Goal: Task Accomplishment & Management: Manage account settings

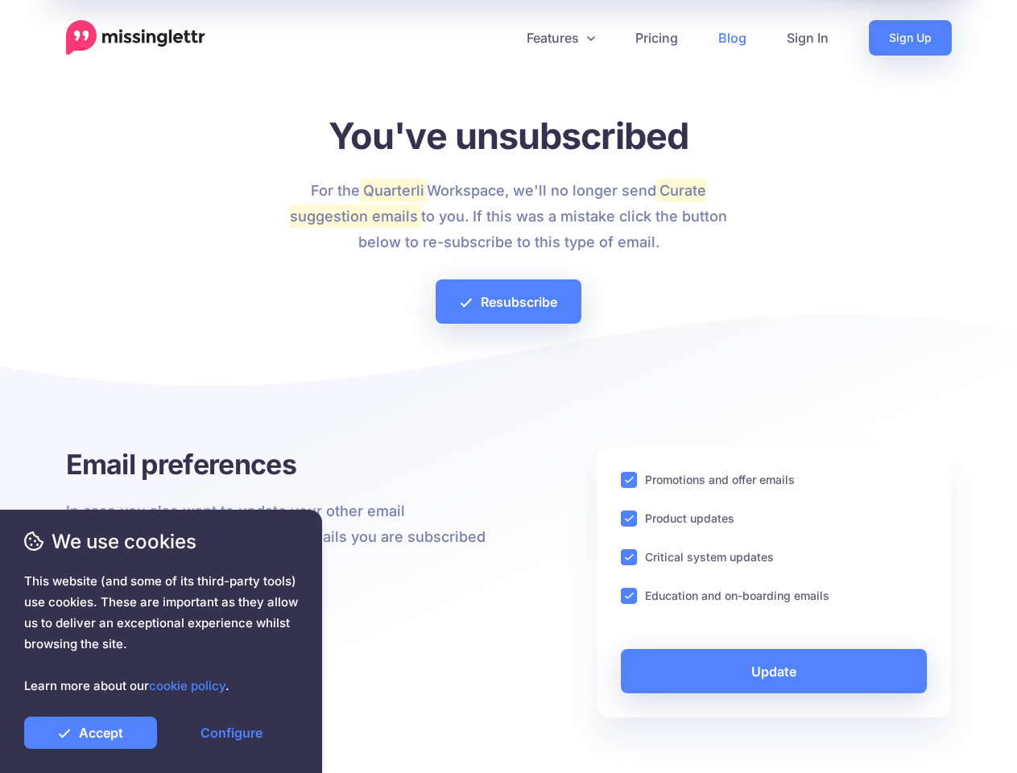
click at [508, 386] on div at bounding box center [508, 389] width 885 height 113
click at [501, 38] on icon at bounding box center [502, 38] width 8 height 8
click at [559, 38] on link "Features" at bounding box center [560, 37] width 109 height 35
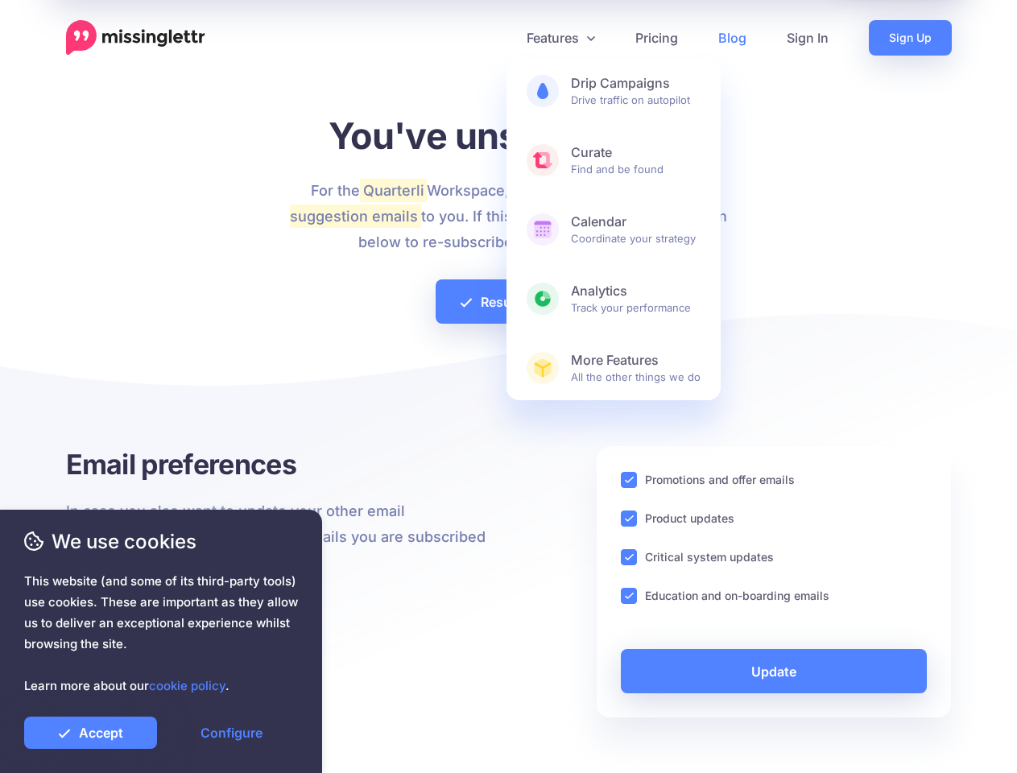
click at [629, 480] on ins at bounding box center [629, 480] width 16 height 16
click at [629, 518] on ins at bounding box center [629, 518] width 16 height 16
click at [629, 557] on ins at bounding box center [629, 557] width 16 height 16
click at [629, 596] on ins at bounding box center [629, 596] width 16 height 16
click at [774, 671] on link "Update" at bounding box center [774, 671] width 307 height 44
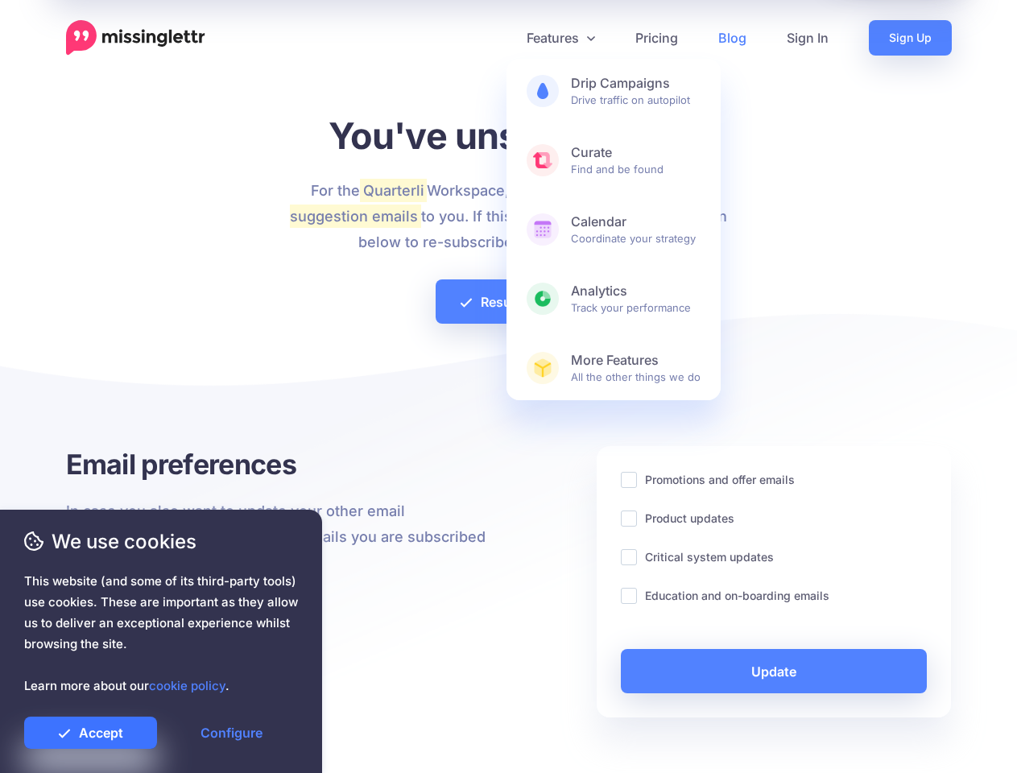
click at [90, 733] on link "Accept" at bounding box center [90, 732] width 133 height 32
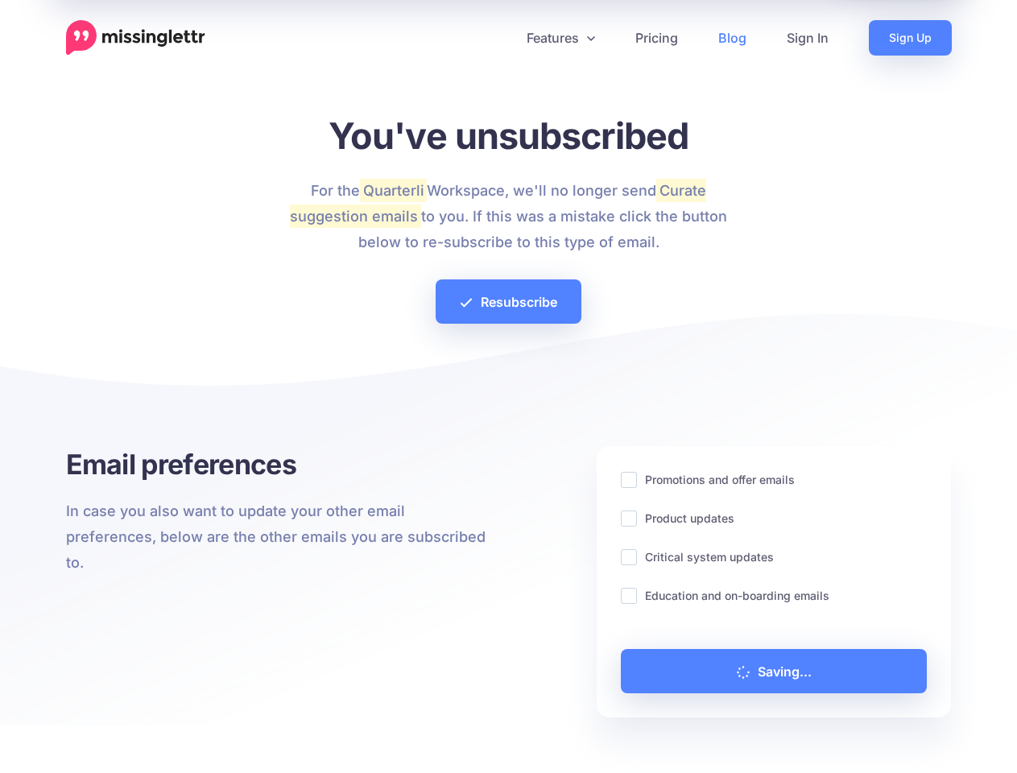
click at [231, 733] on link "Configure" at bounding box center [231, 732] width 133 height 32
